Goal: Task Accomplishment & Management: Use online tool/utility

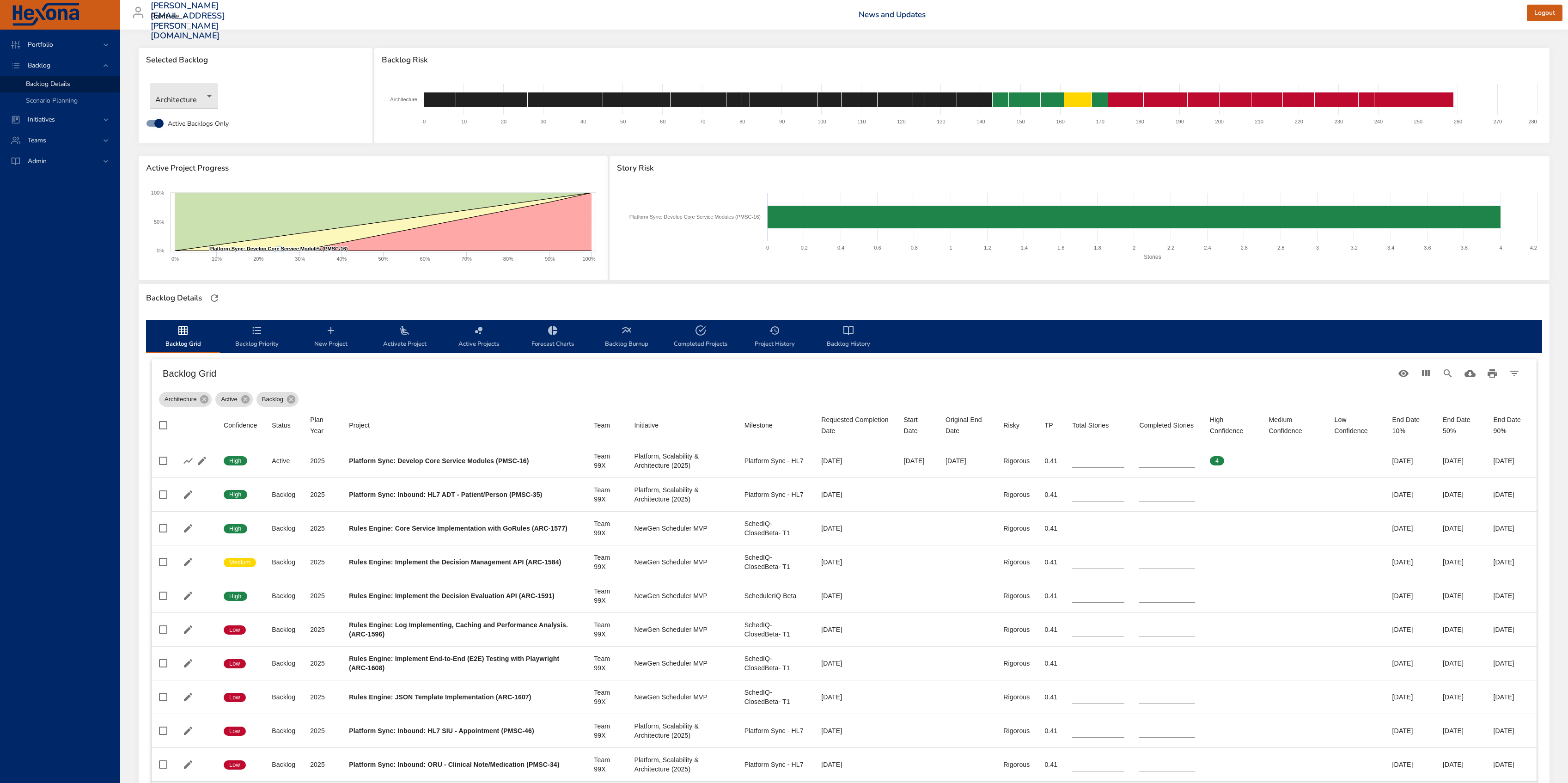
scroll to position [224, 0]
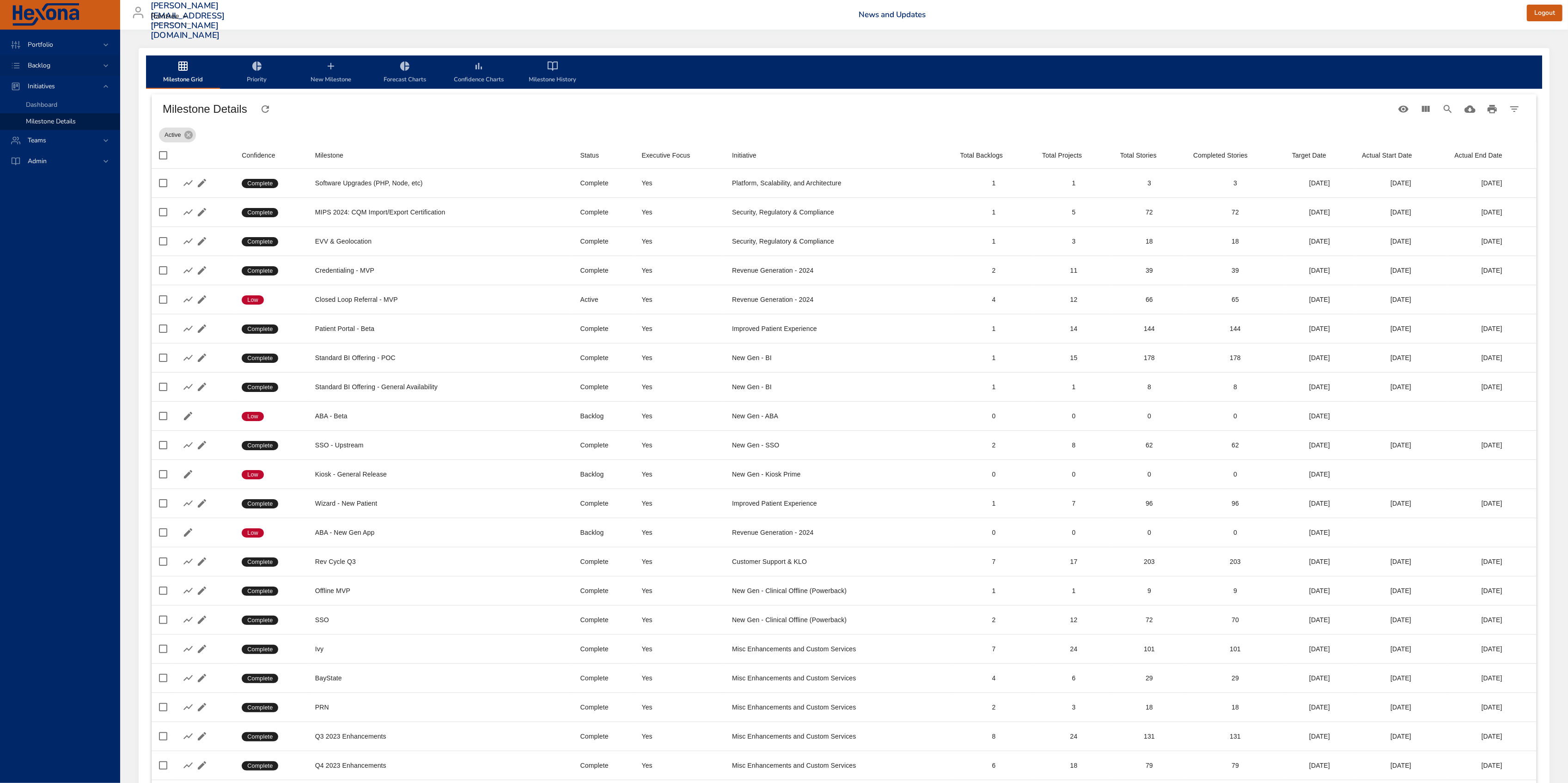
click at [57, 64] on span "Backlog" at bounding box center [39, 66] width 37 height 9
click at [56, 83] on span "Backlog Details" at bounding box center [48, 84] width 44 height 9
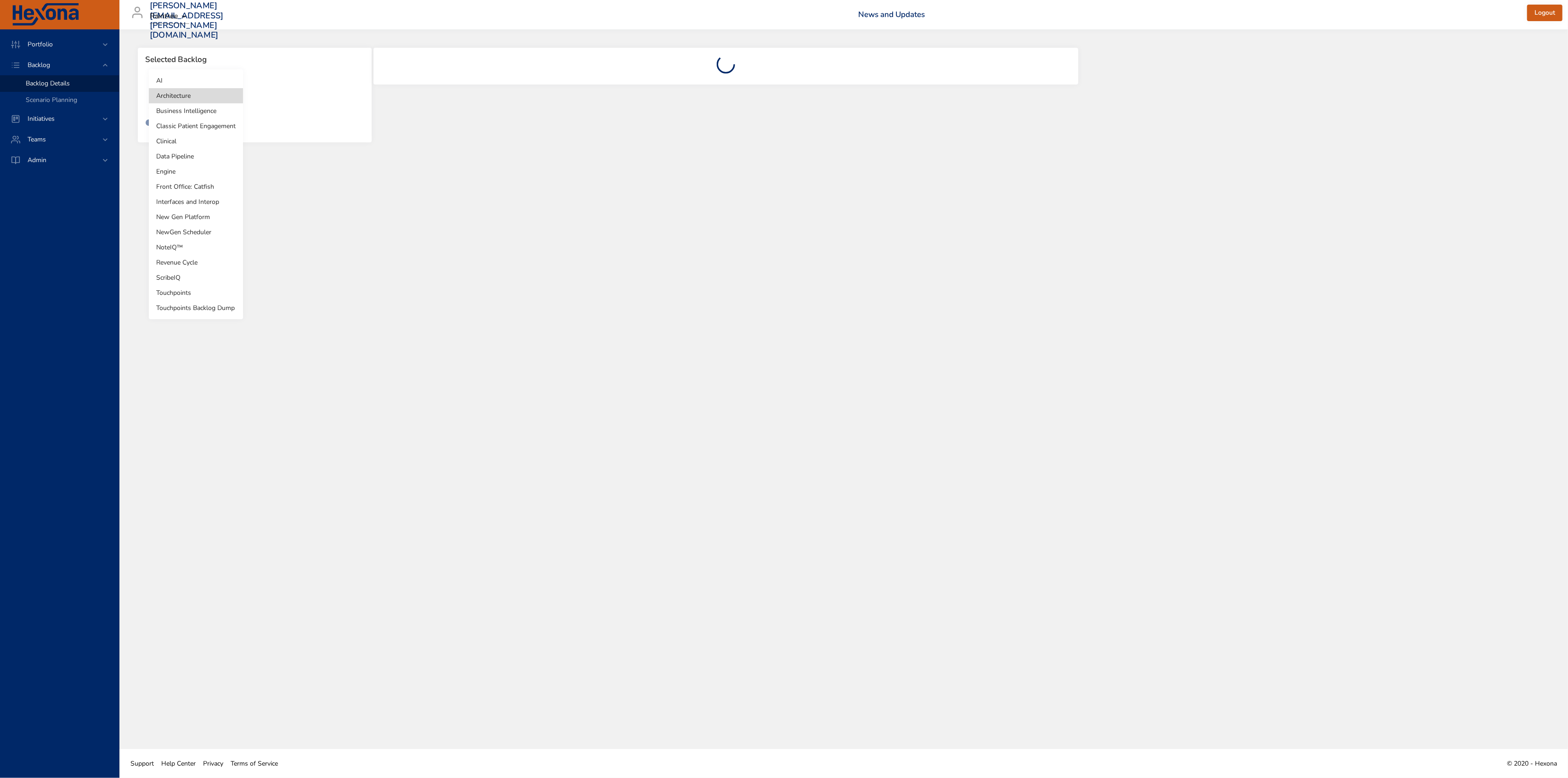
click at [180, 105] on body "Portfolio Backlog Backlog Details Scenario Planning Initiatives Teams Admin [PE…" at bounding box center [784, 389] width 1568 height 778
click at [177, 246] on li "NoteIQ™" at bounding box center [196, 247] width 94 height 15
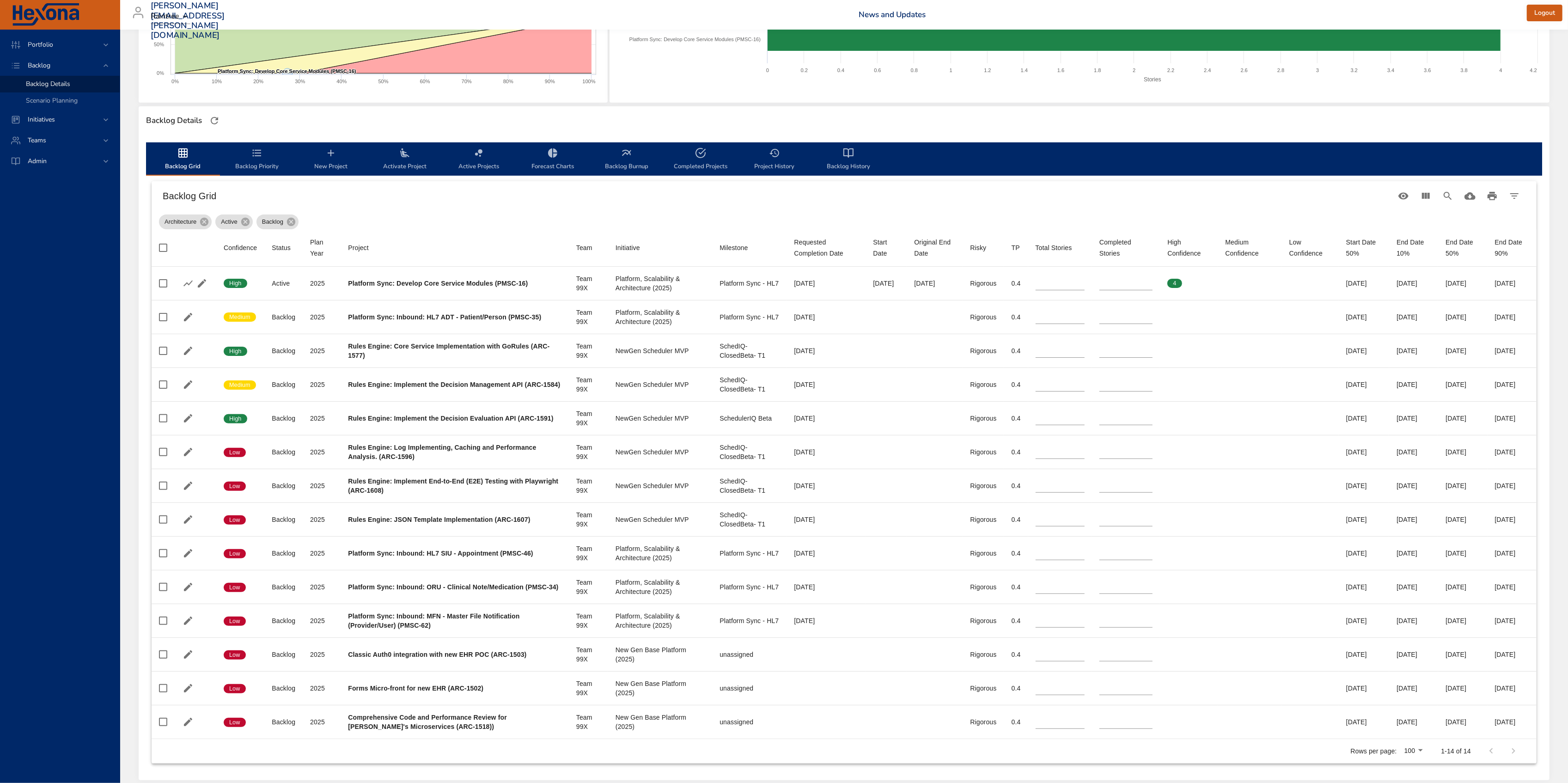
scroll to position [185, 0]
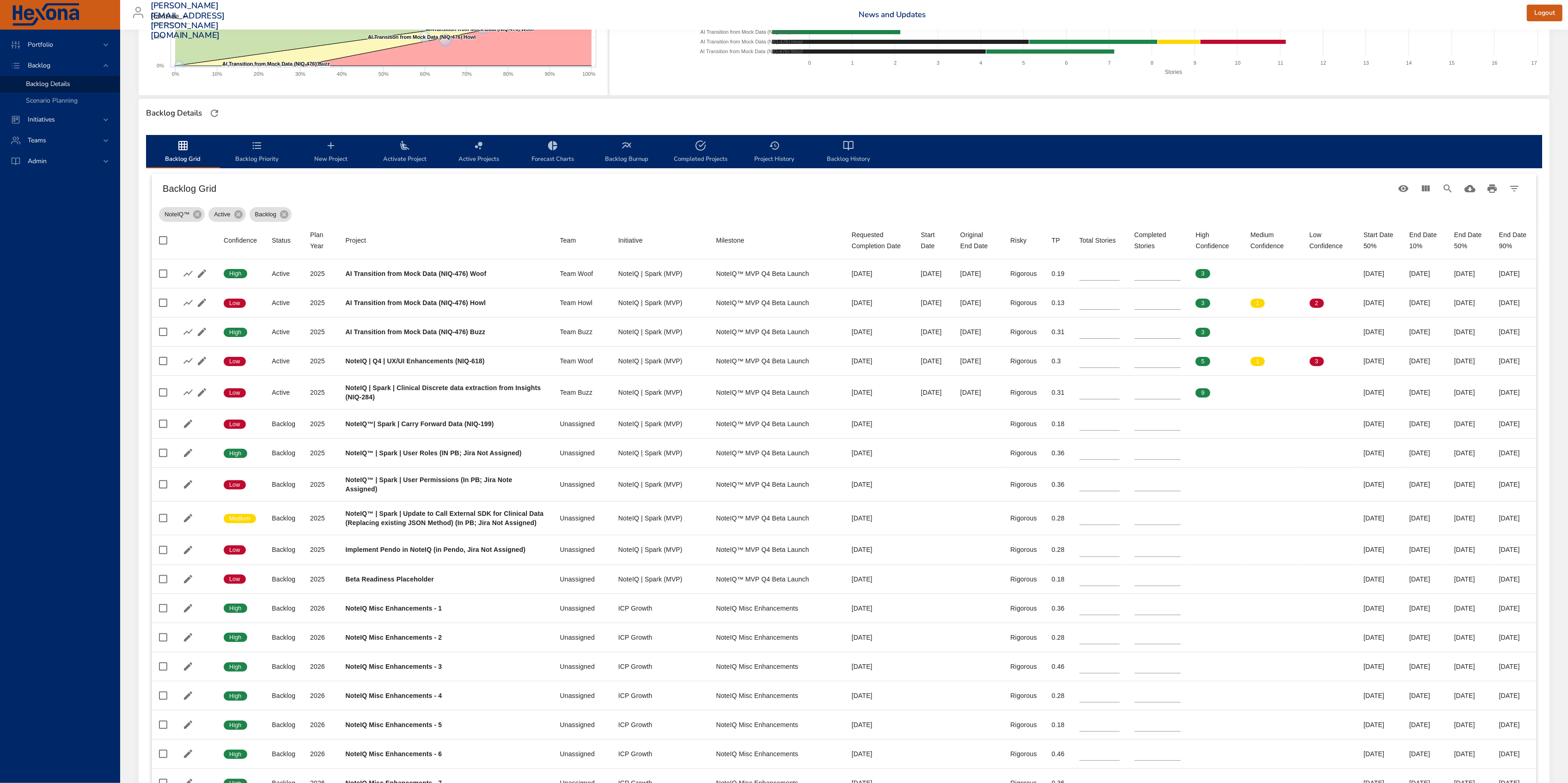
type input "*"
type input "**"
type input "*"
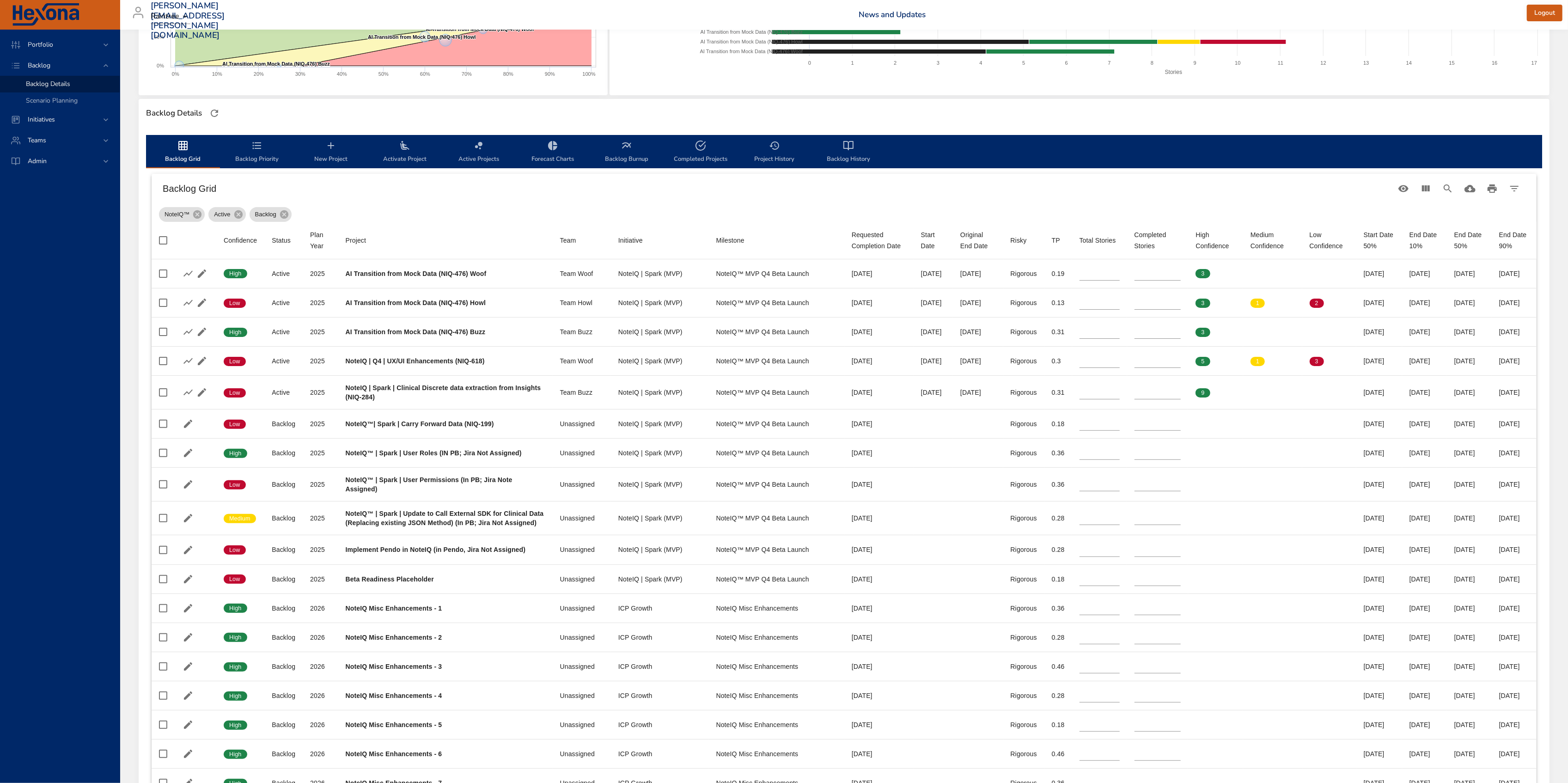
type input "**"
type input "*"
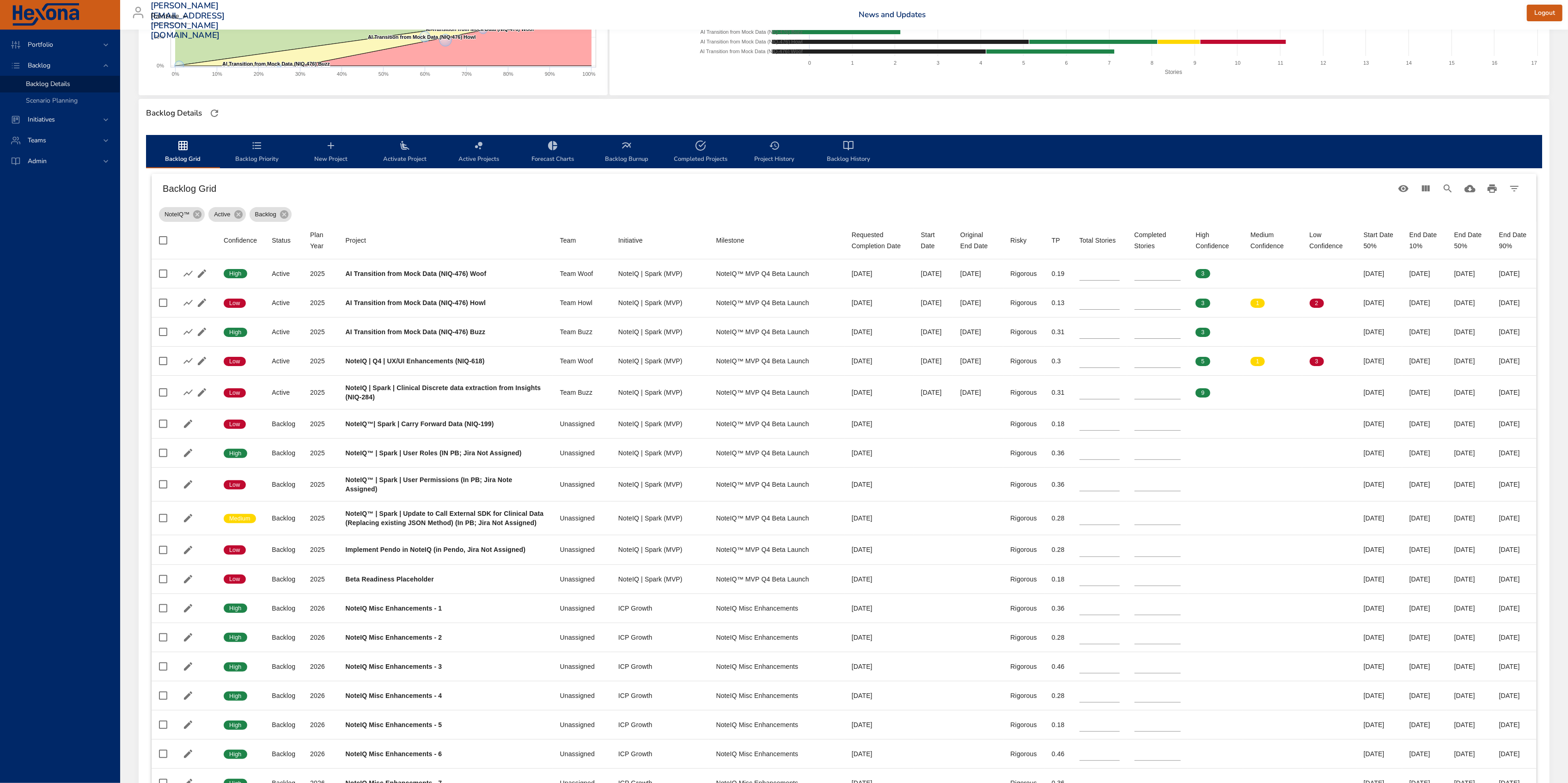
type input "*"
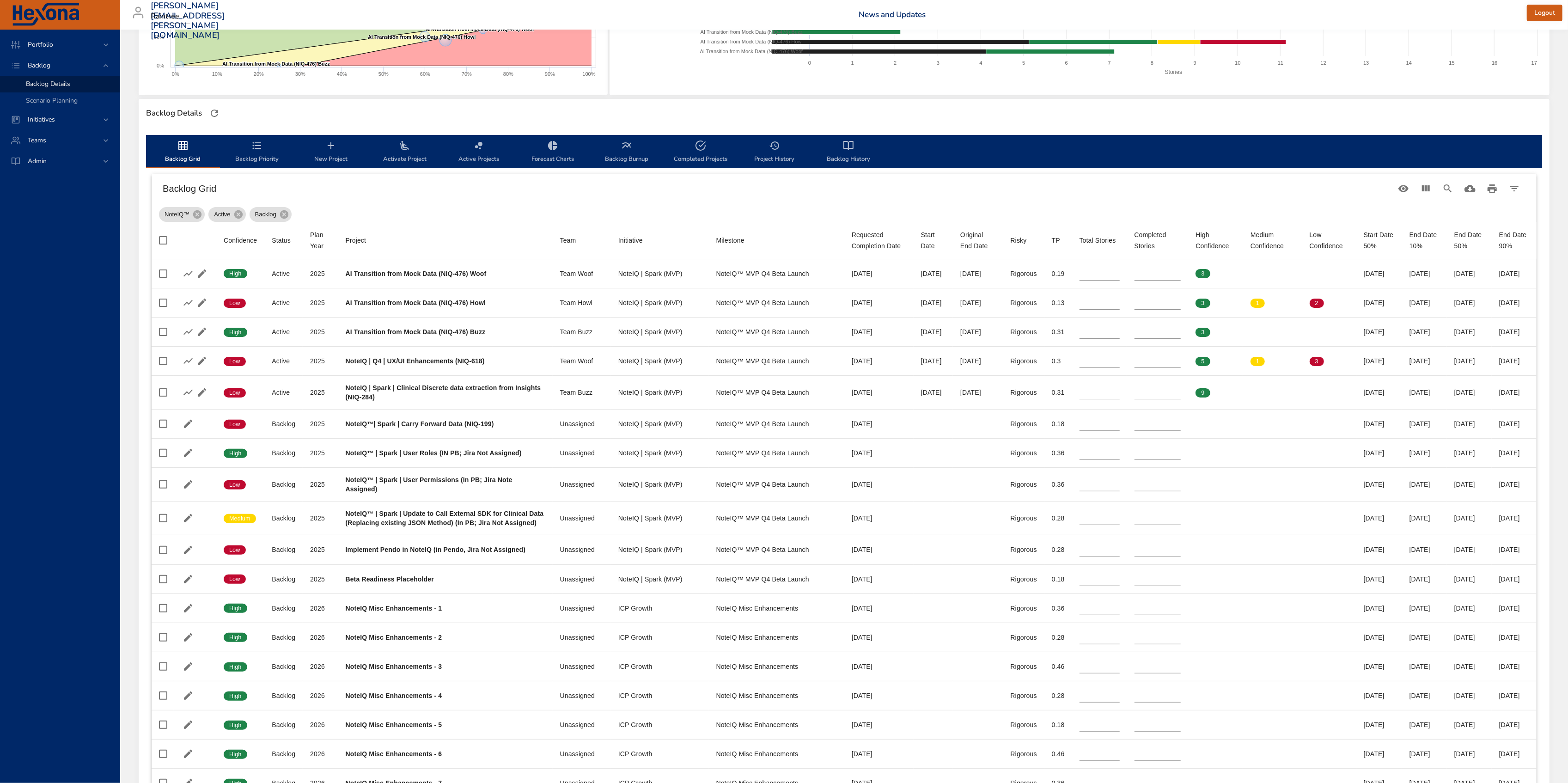
type input "*"
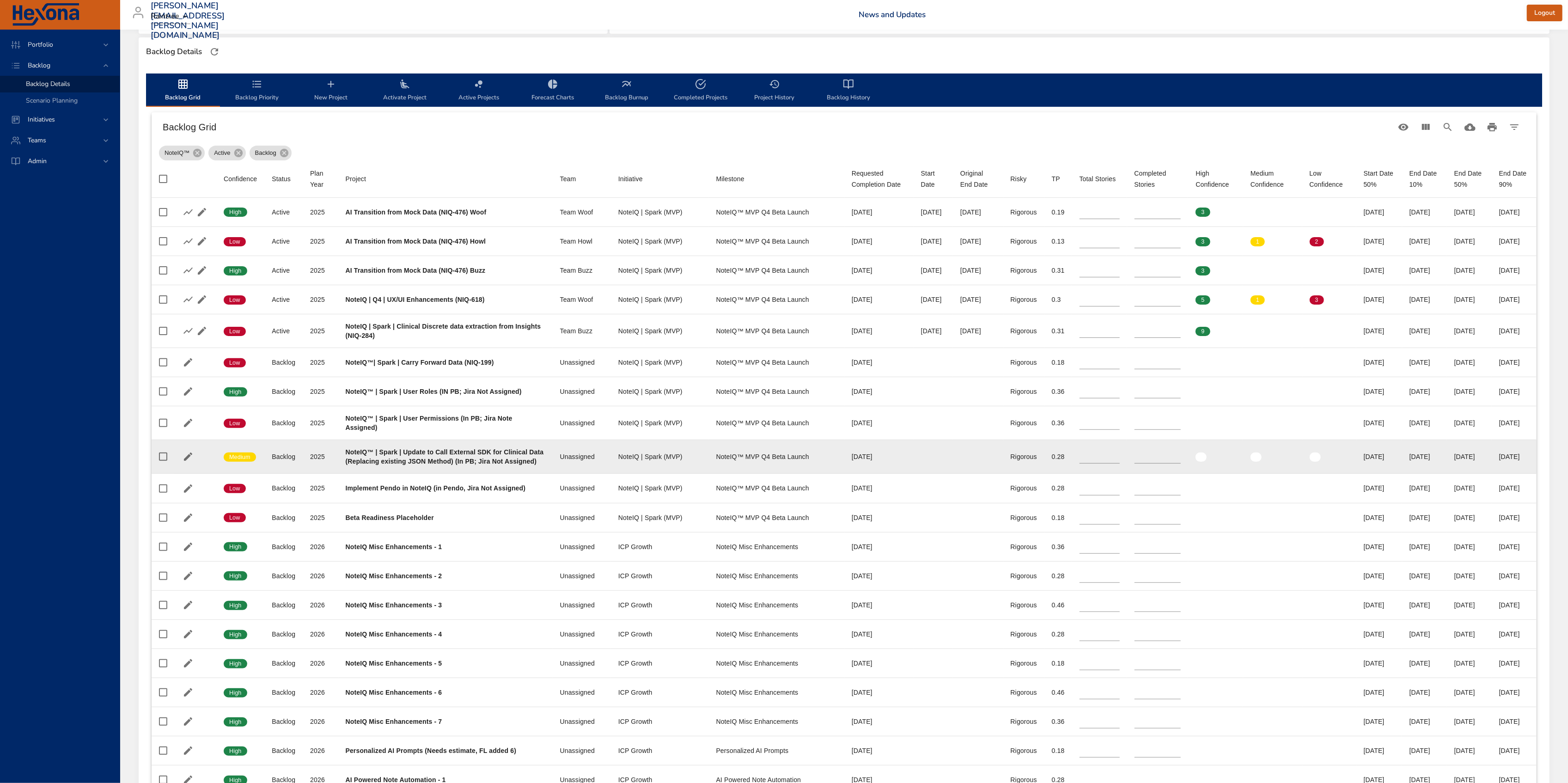
scroll to position [308, 0]
